Goal: Task Accomplishment & Management: Manage account settings

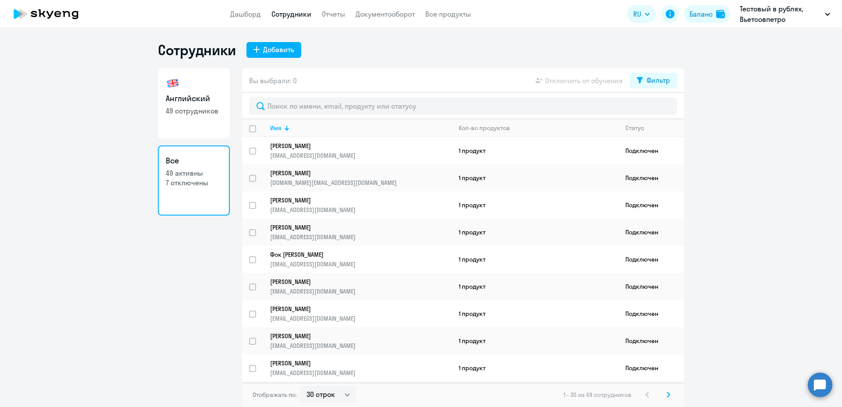
select select "30"
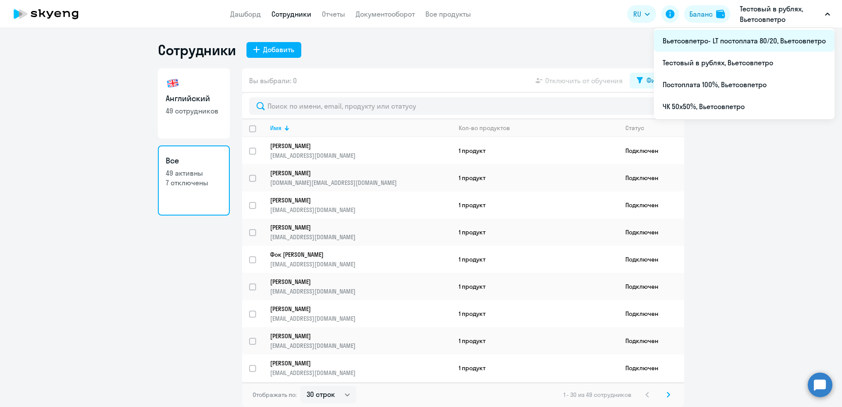
click at [764, 40] on li "Вьетсовпетро- LT постоплата 80/20, Вьетсовпетро" at bounding box center [744, 41] width 181 height 22
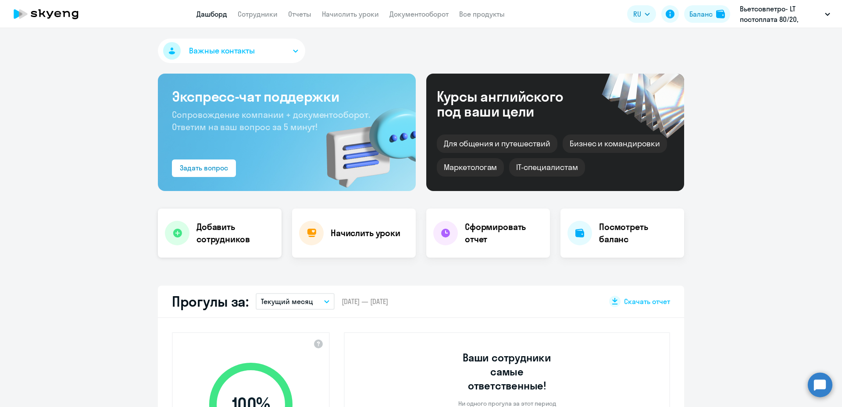
select select "30"
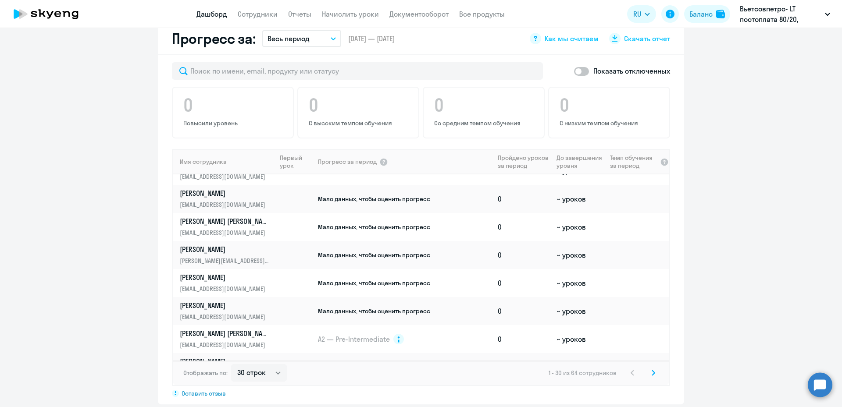
scroll to position [44, 0]
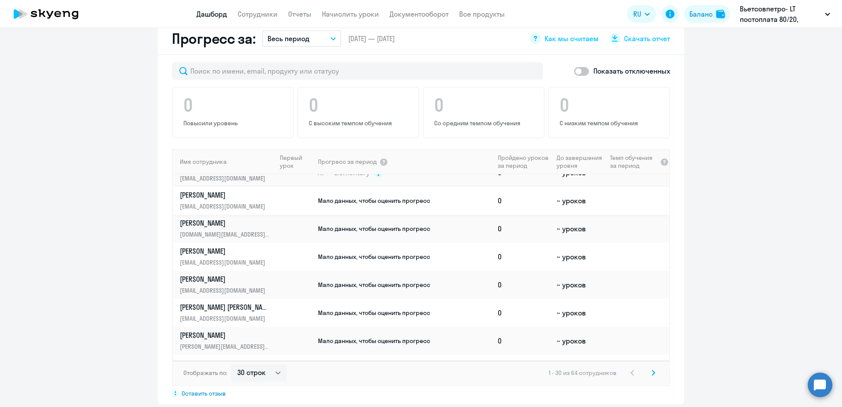
click at [531, 190] on td "0" at bounding box center [523, 201] width 59 height 28
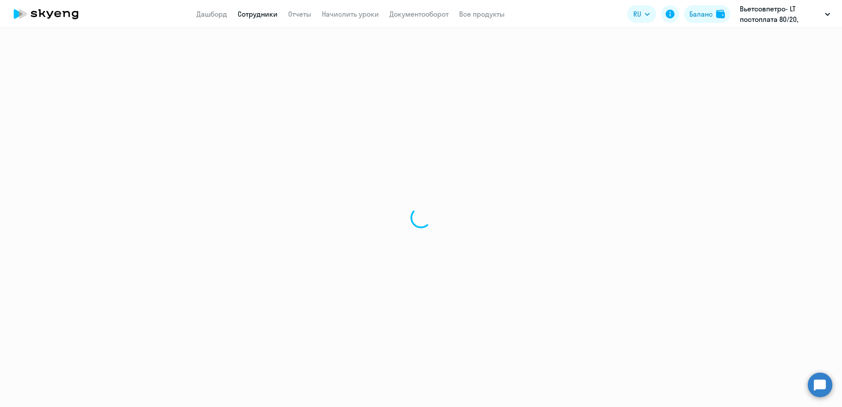
select select "english"
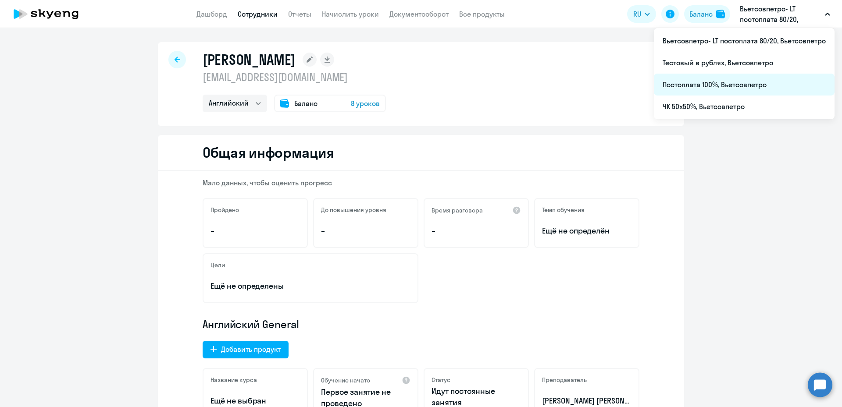
click at [738, 86] on li "Постоплата 100%, Вьетсовпетро" at bounding box center [744, 85] width 181 height 22
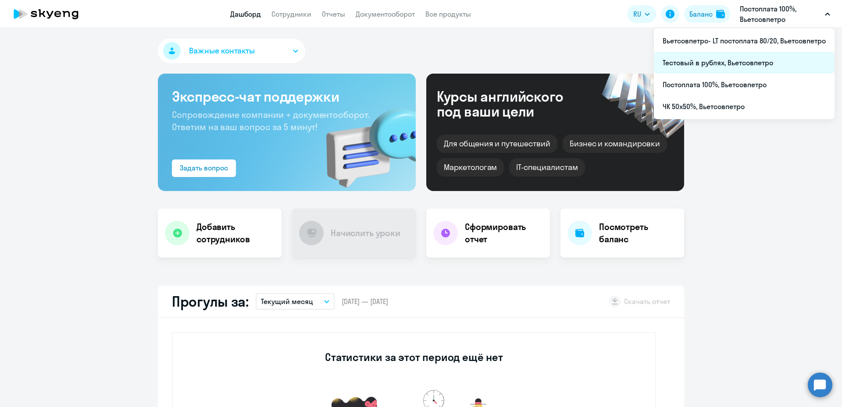
click at [711, 64] on li "Тестовый в рублях, Вьетсовпетро" at bounding box center [744, 63] width 181 height 22
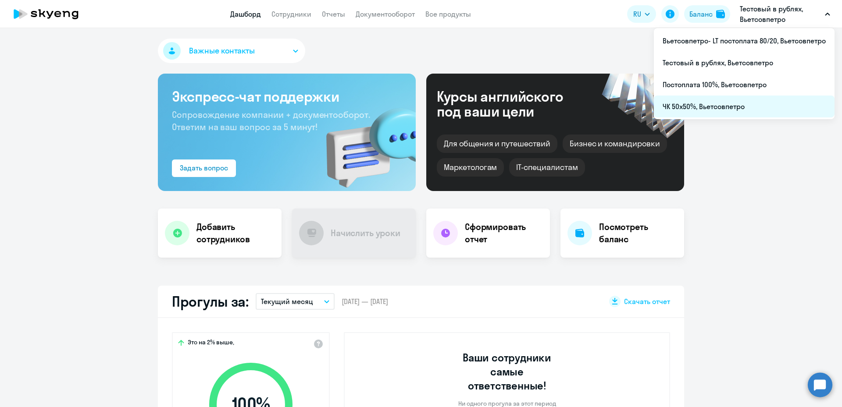
click at [696, 110] on li "ЧК 50х50%, Вьетсовпетро" at bounding box center [744, 107] width 181 height 22
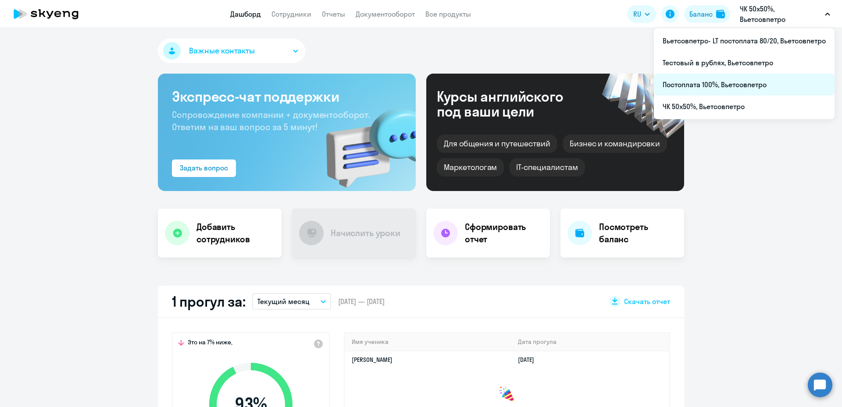
click at [718, 82] on li "Постоплата 100%, Вьетсовпетро" at bounding box center [744, 85] width 181 height 22
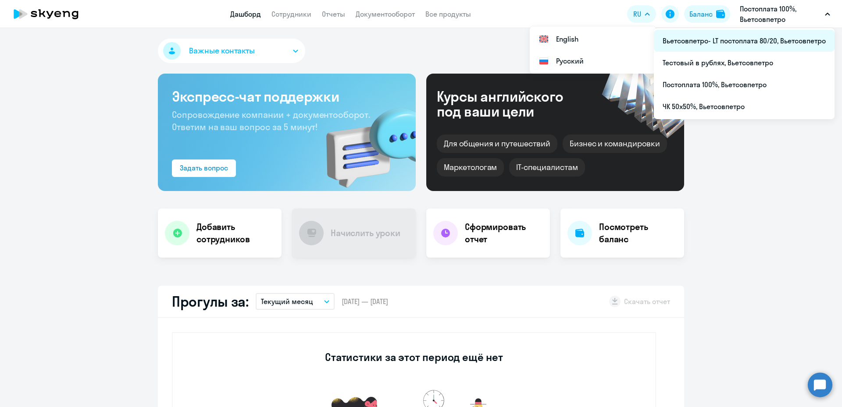
click at [755, 37] on li "Вьетсовпетро- LT постоплата 80/20, Вьетсовпетро" at bounding box center [744, 41] width 181 height 22
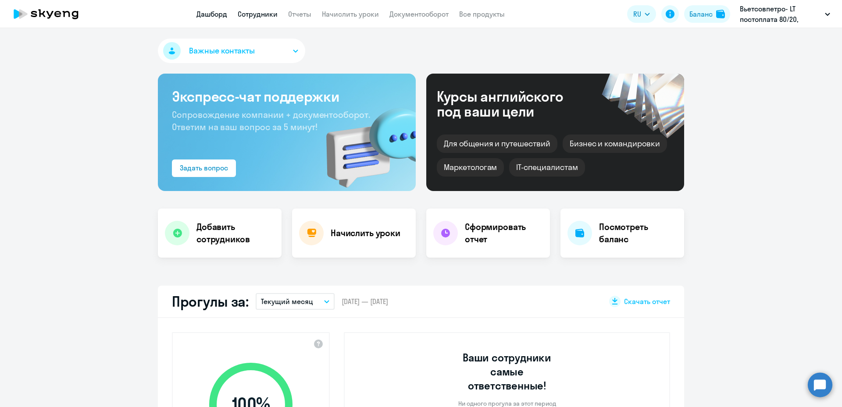
click at [254, 16] on link "Сотрудники" at bounding box center [258, 14] width 40 height 9
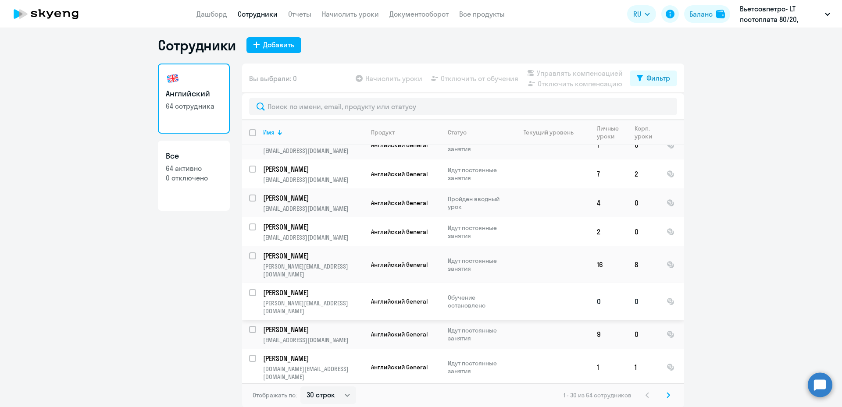
scroll to position [5, 0]
click at [346, 396] on select "30 строк 50 строк 100 строк" at bounding box center [328, 395] width 56 height 18
click at [342, 394] on select "30 строк 50 строк 100 строк" at bounding box center [328, 395] width 56 height 18
select select "100"
click at [300, 386] on select "30 строк 50 строк 100 строк" at bounding box center [328, 395] width 56 height 18
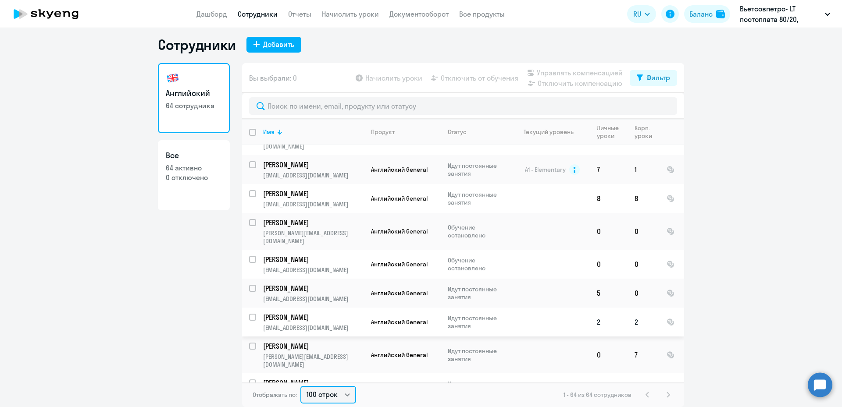
scroll to position [1184, 0]
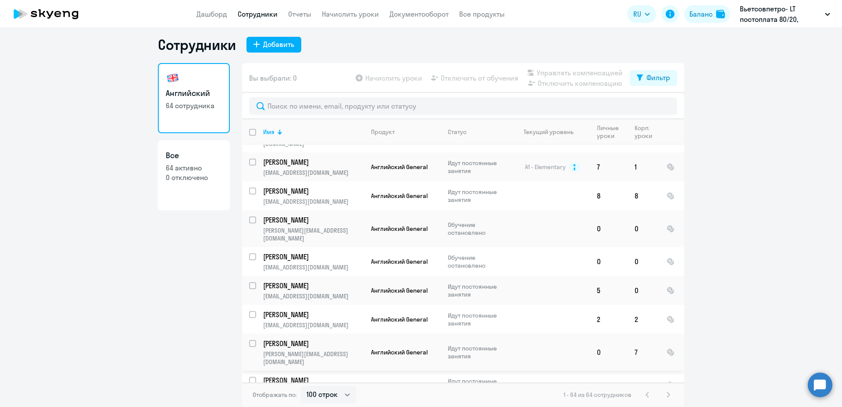
click at [250, 340] on input "select row 4336658" at bounding box center [258, 349] width 18 height 18
checkbox input "true"
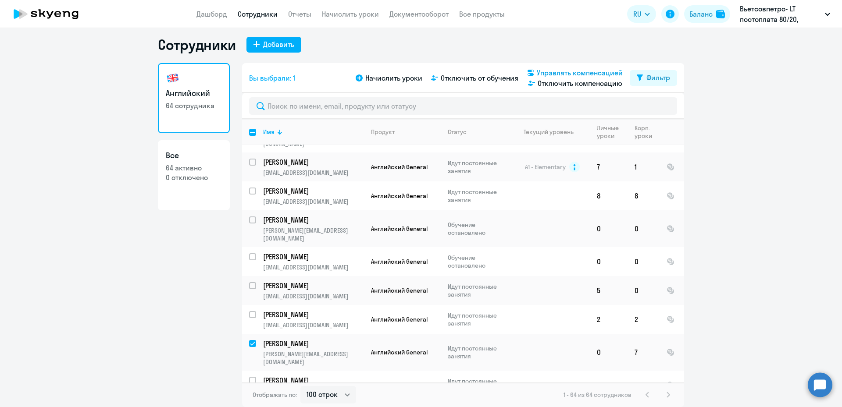
click at [568, 75] on span "Управлять компенсацией" at bounding box center [580, 73] width 86 height 11
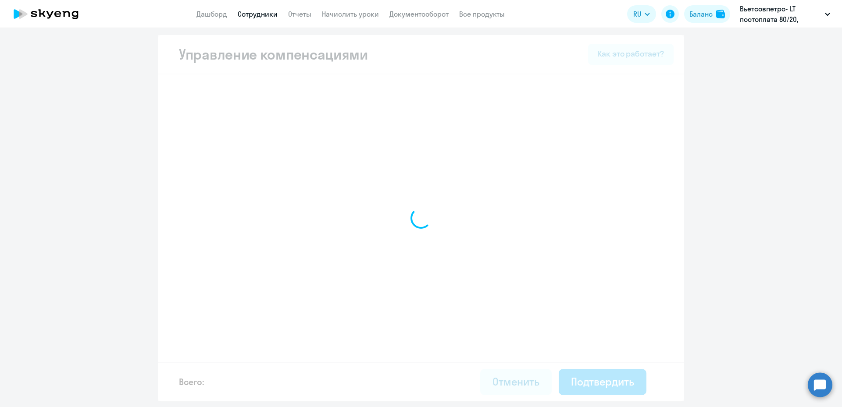
select select "MONTHLY"
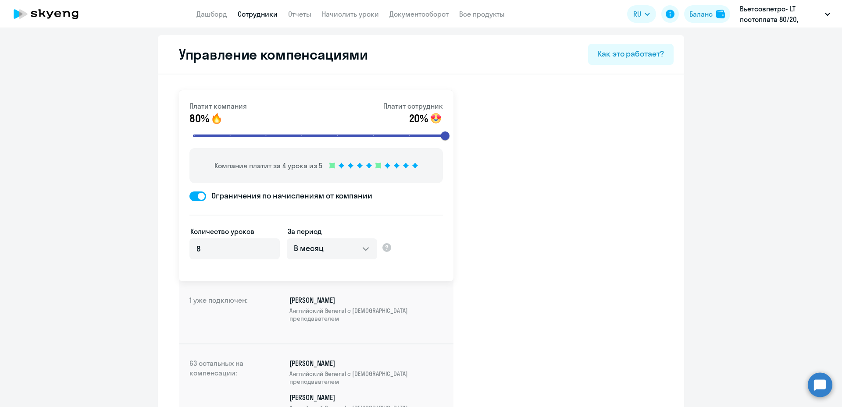
click at [189, 196] on span at bounding box center [197, 197] width 17 height 10
click at [189, 196] on input "Ограничения по начислениям от компании" at bounding box center [189, 196] width 0 height 0
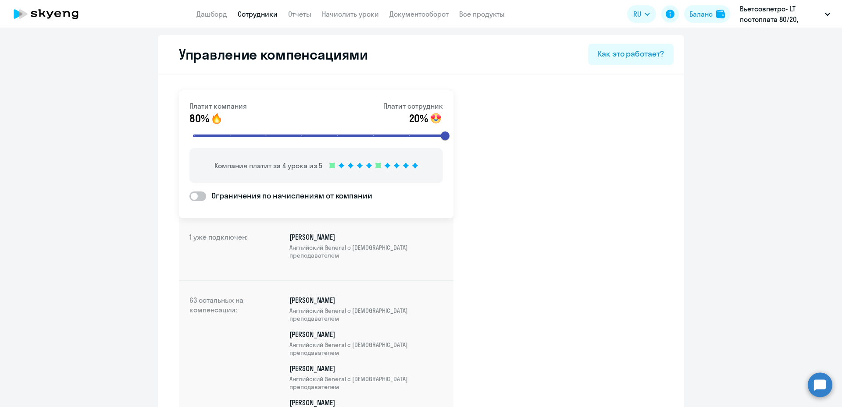
click at [201, 196] on span at bounding box center [197, 197] width 17 height 10
click at [189, 196] on input "Ограничения по начислениям от компании" at bounding box center [189, 196] width 0 height 0
checkbox input "true"
select select "MONTHLY"
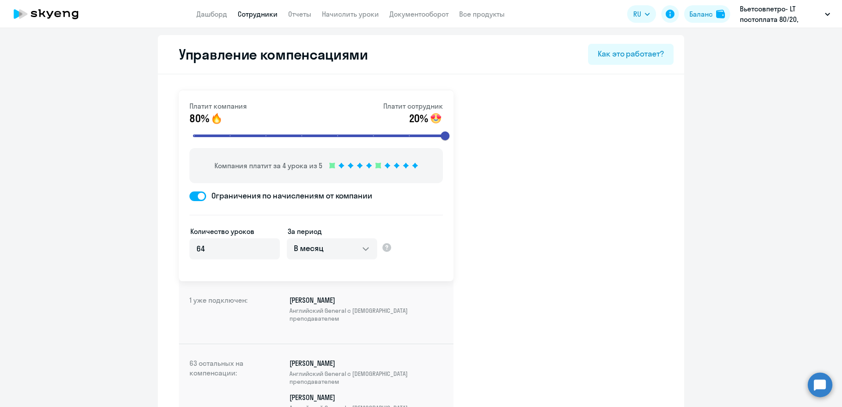
click at [189, 196] on span at bounding box center [197, 197] width 17 height 10
click at [189, 196] on input "Ограничения по начислениям от компании" at bounding box center [189, 196] width 0 height 0
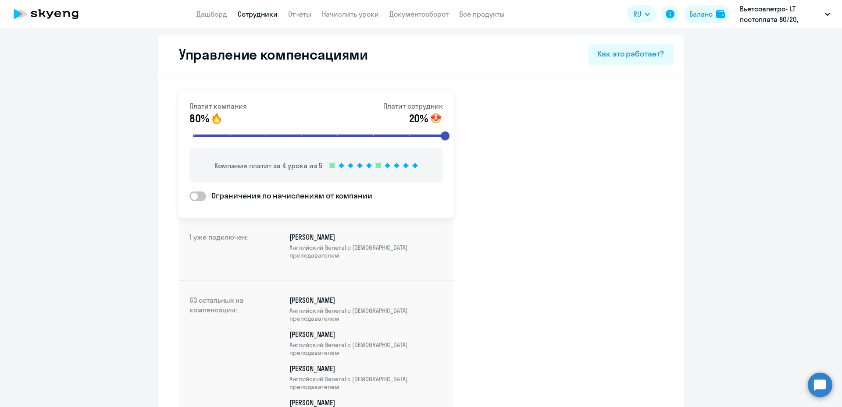
click at [201, 196] on span at bounding box center [197, 197] width 17 height 10
click at [189, 196] on input "Ограничения по начислениям от компании" at bounding box center [189, 196] width 0 height 0
checkbox input "true"
select select "MONTHLY"
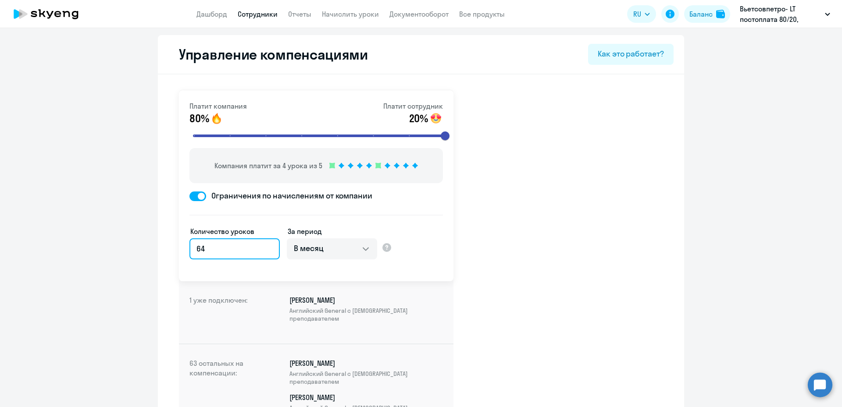
click at [204, 250] on input "64" at bounding box center [234, 249] width 90 height 21
type input "6"
type input "8"
click at [618, 57] on div "Как это работает?" at bounding box center [631, 53] width 66 height 11
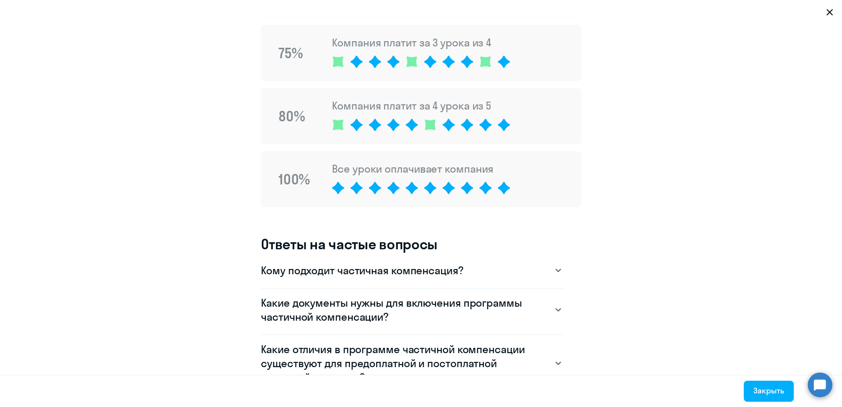
scroll to position [614, 0]
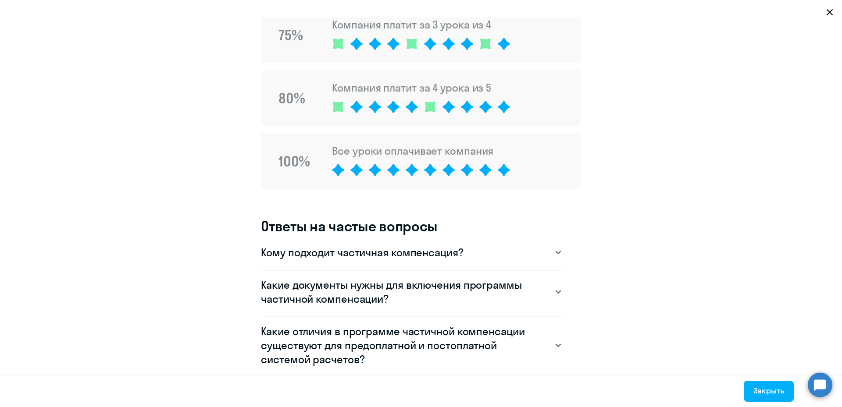
click at [440, 167] on svg-icon at bounding box center [449, 170] width 18 height 18
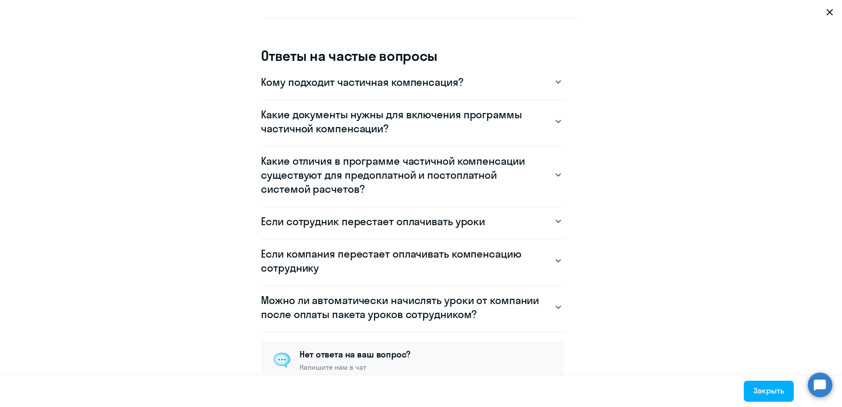
scroll to position [789, 0]
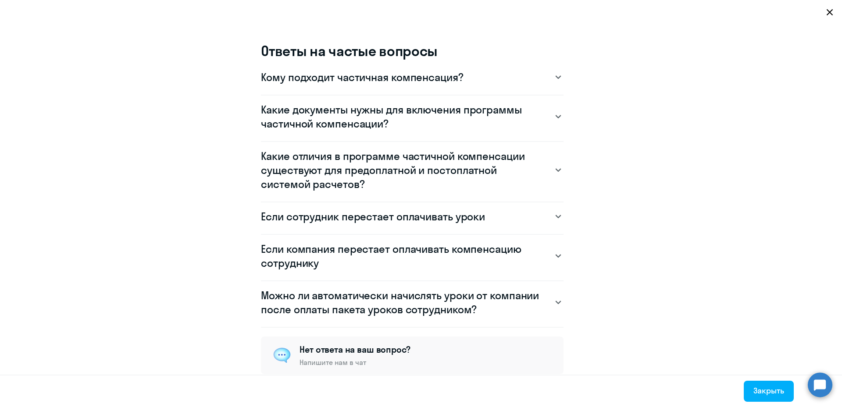
click at [554, 219] on svg-icon at bounding box center [558, 216] width 11 height 11
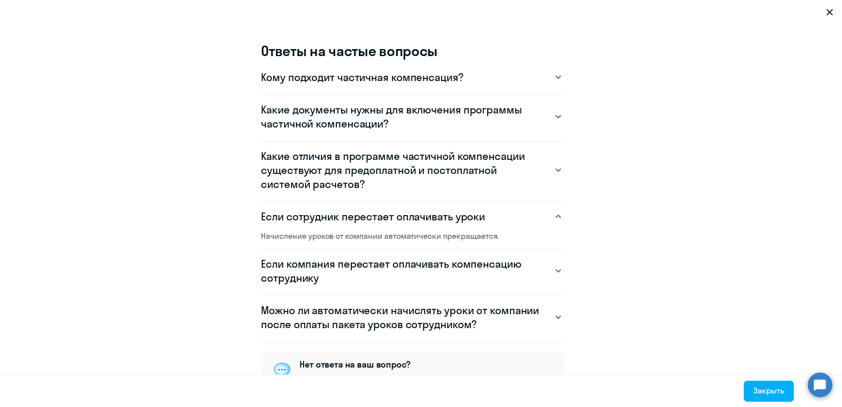
click at [555, 270] on icon at bounding box center [558, 271] width 6 height 4
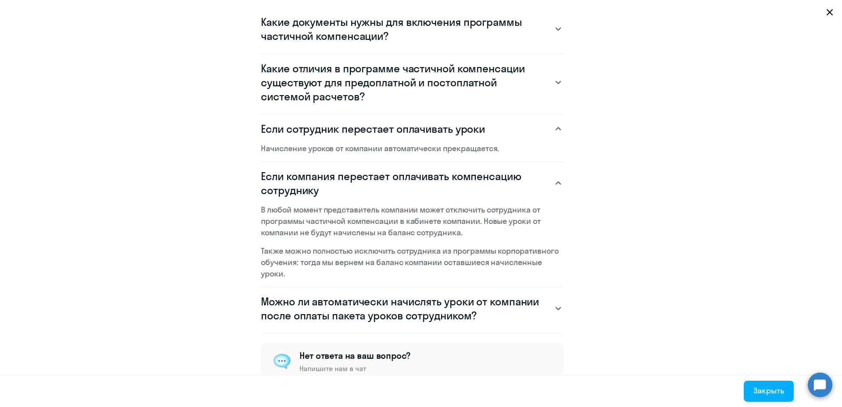
scroll to position [911, 0]
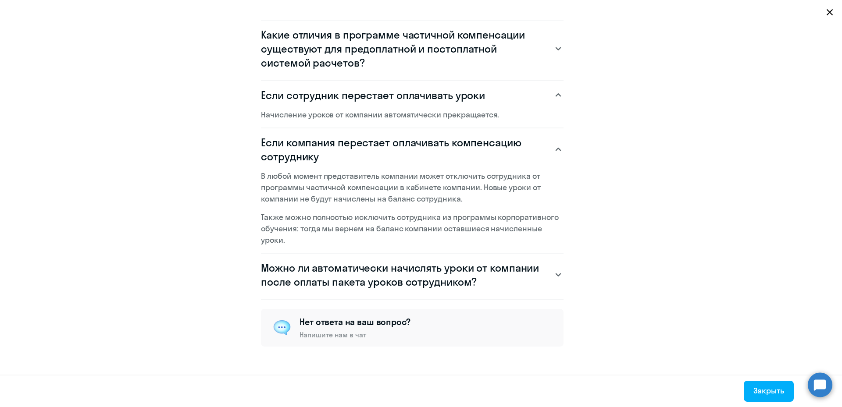
click at [553, 276] on svg-icon at bounding box center [558, 275] width 11 height 11
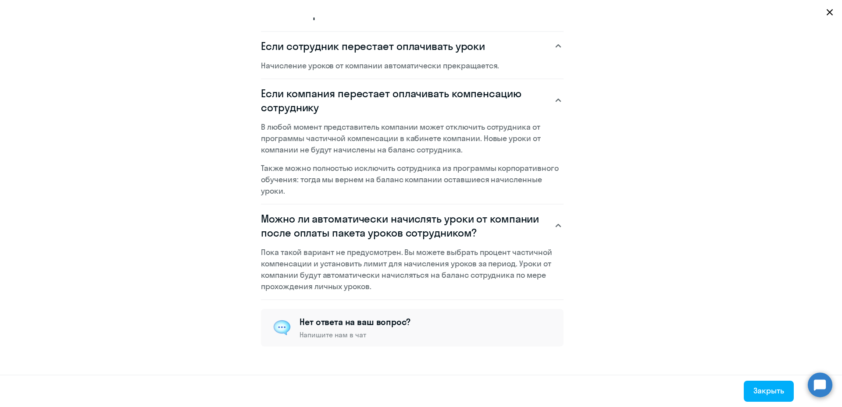
scroll to position [697, 0]
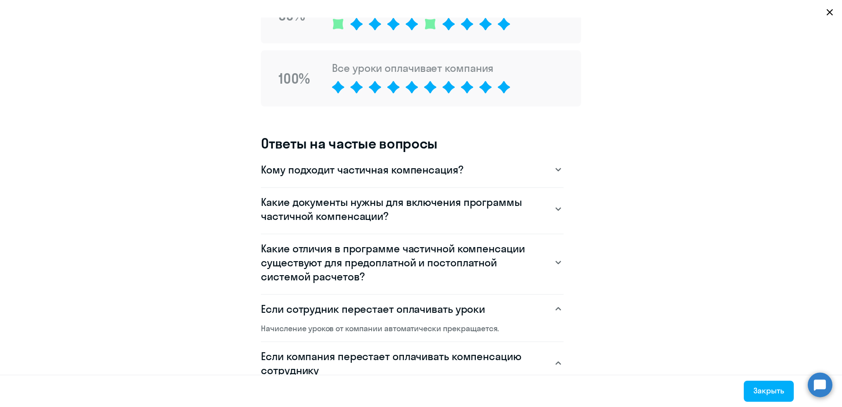
click at [556, 170] on icon at bounding box center [558, 169] width 5 height 3
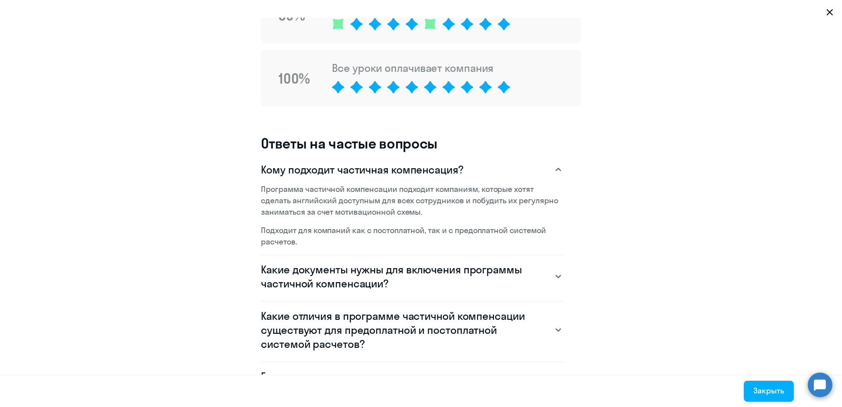
click at [553, 275] on svg-icon at bounding box center [558, 276] width 11 height 11
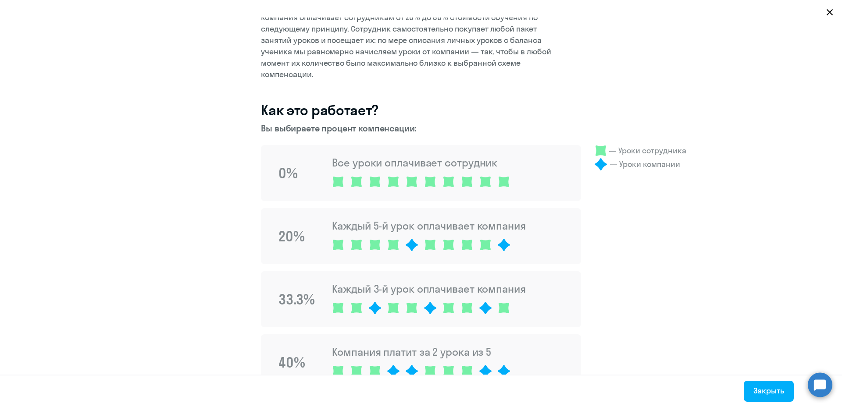
scroll to position [0, 0]
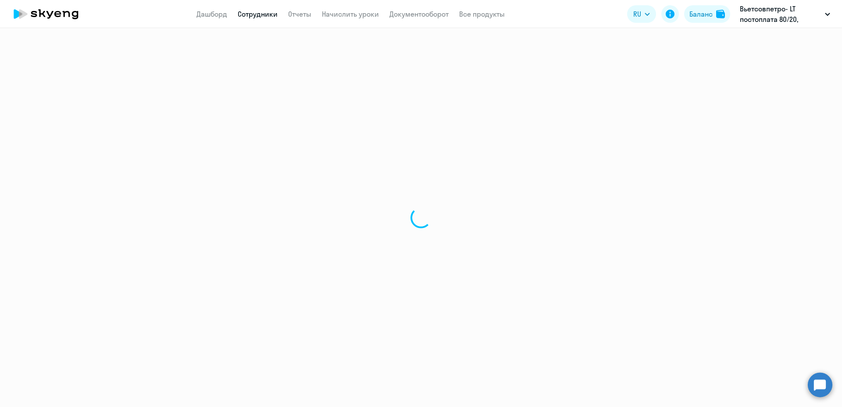
select select "30"
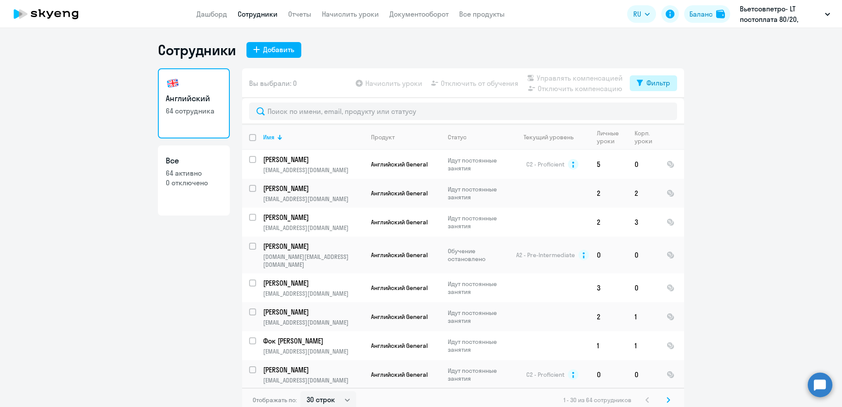
click at [637, 86] on icon at bounding box center [640, 83] width 6 height 7
click at [661, 111] on span at bounding box center [659, 111] width 15 height 9
click at [652, 111] on input "checkbox" at bounding box center [652, 111] width 0 height 0
click at [653, 111] on span at bounding box center [659, 111] width 15 height 9
click at [652, 111] on input "checkbox" at bounding box center [652, 111] width 0 height 0
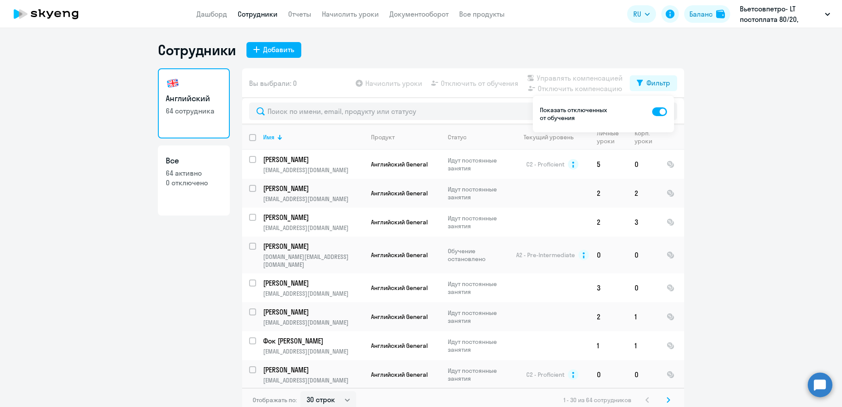
checkbox input "false"
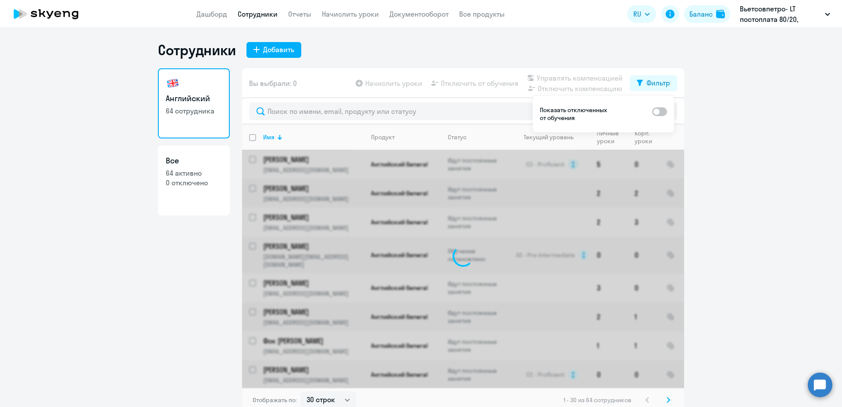
click at [730, 115] on ng-component "Сотрудники Добавить Английский 64 сотрудника Все 64 активно 0 отключено Вы выбр…" at bounding box center [421, 226] width 842 height 371
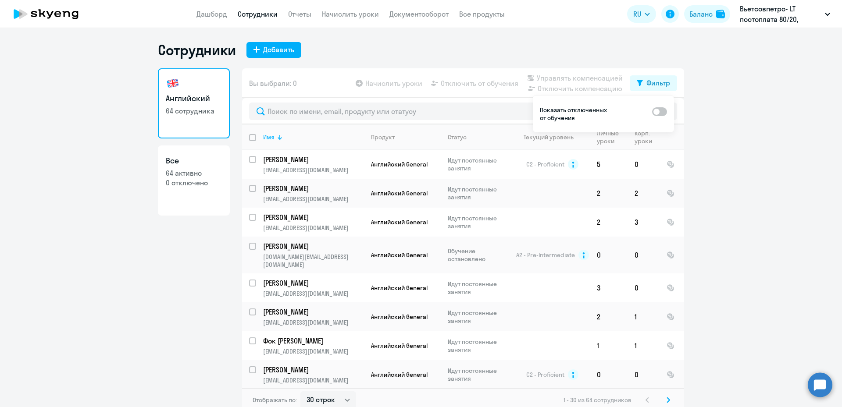
click at [279, 138] on div at bounding box center [279, 137] width 1 height 4
